Goal: Task Accomplishment & Management: Manage account settings

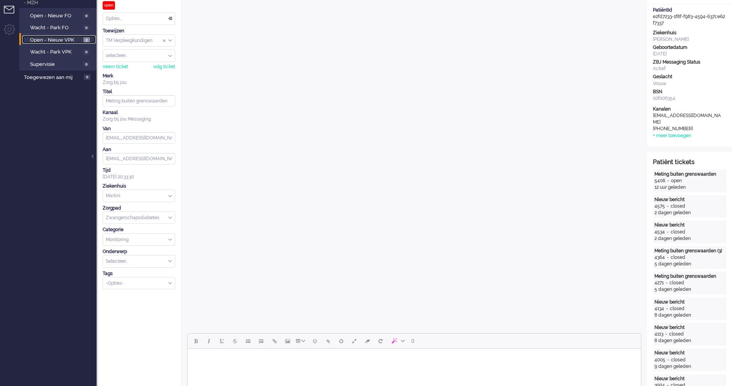
click at [61, 39] on span "Open - Nieuw VPK" at bounding box center [55, 40] width 51 height 7
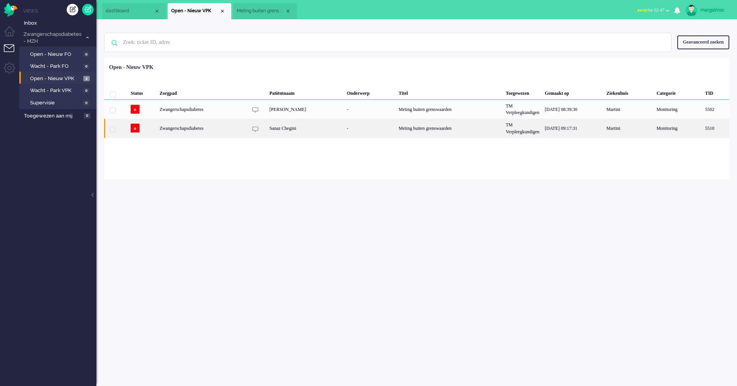
click at [305, 135] on div "Sanaz Chegini" at bounding box center [306, 128] width 78 height 19
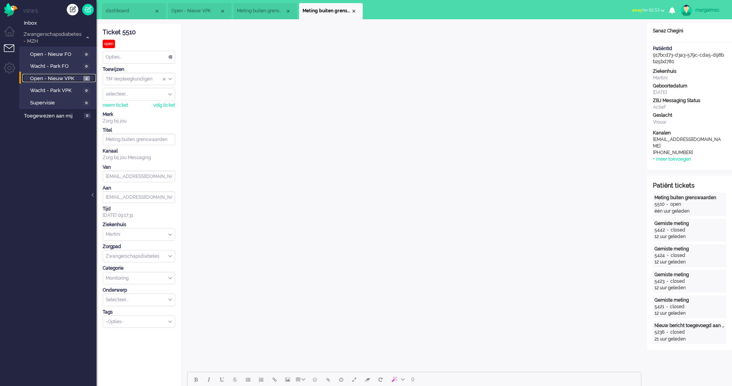
click at [66, 78] on span "Open - Nieuw VPK" at bounding box center [55, 78] width 51 height 7
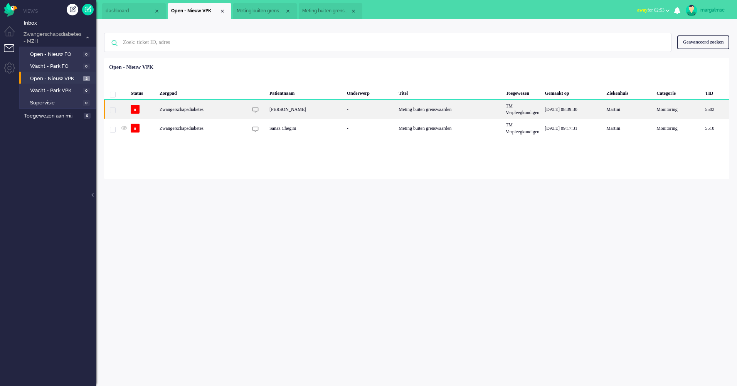
click at [324, 113] on div "[PERSON_NAME]" at bounding box center [306, 109] width 78 height 19
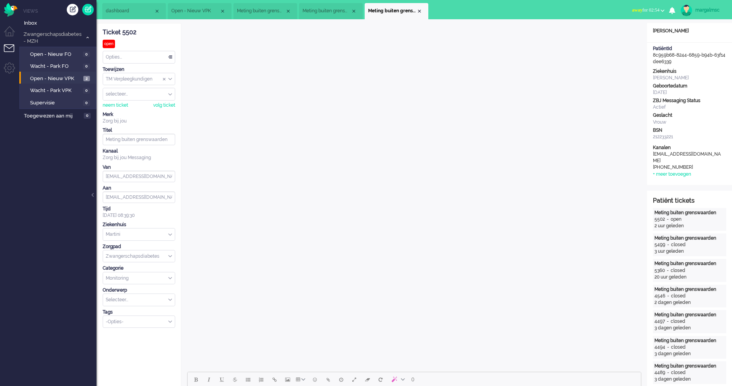
click at [337, 6] on li "Meting buiten grenswaarden" at bounding box center [331, 11] width 64 height 16
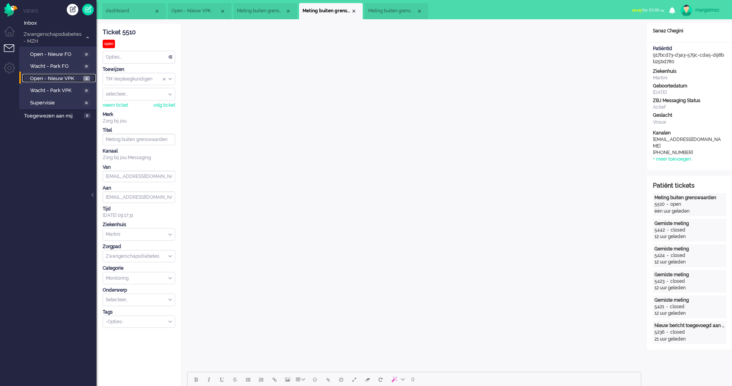
click at [62, 78] on span "Open - Nieuw VPK" at bounding box center [55, 78] width 51 height 7
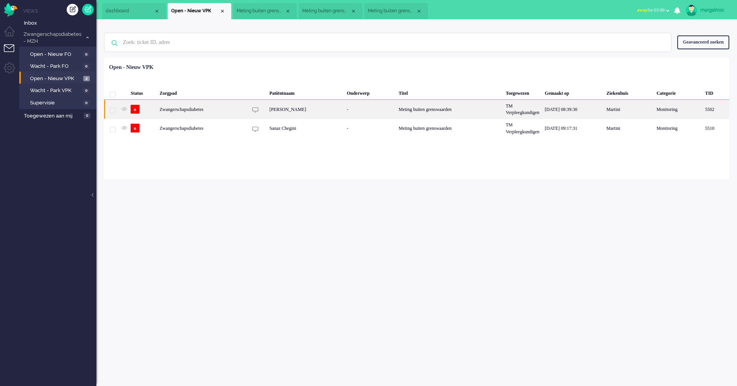
click at [351, 113] on div "-" at bounding box center [370, 109] width 52 height 19
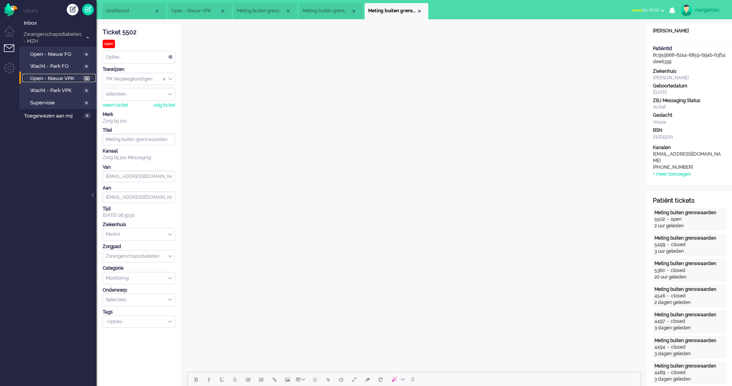
click at [63, 76] on span "Open - Nieuw VPK" at bounding box center [56, 78] width 52 height 7
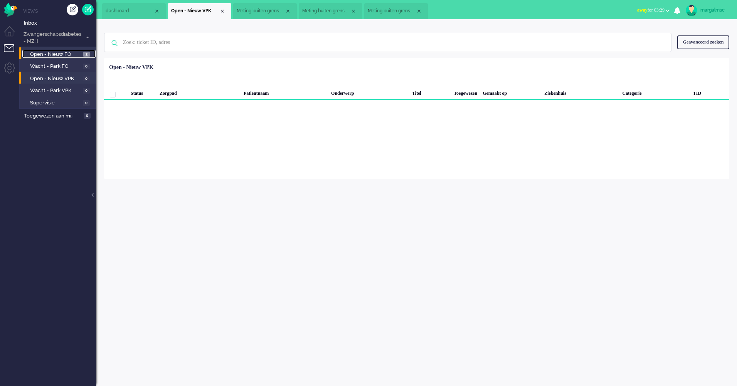
click at [49, 55] on span "Open - Nieuw FO" at bounding box center [55, 54] width 51 height 7
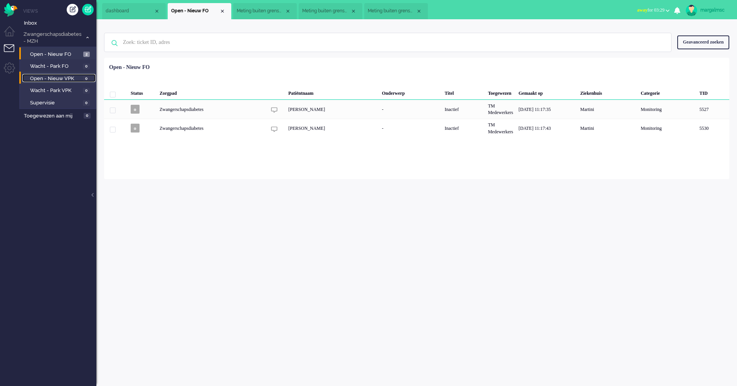
click at [58, 79] on span "Open - Nieuw VPK" at bounding box center [55, 78] width 51 height 7
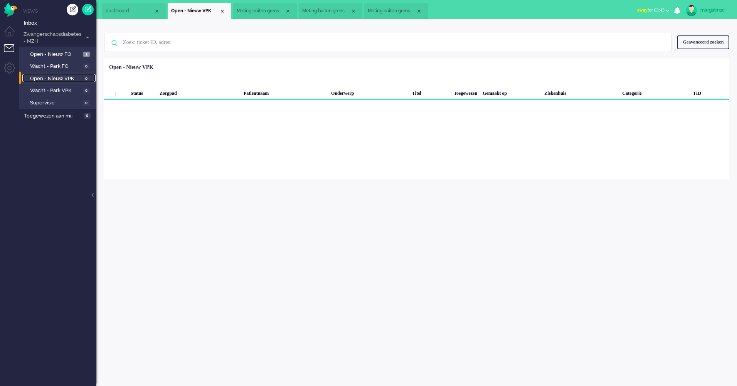
click at [382, 13] on span "Meting buiten grenswaarden" at bounding box center [392, 11] width 48 height 7
